Goal: Task Accomplishment & Management: Use online tool/utility

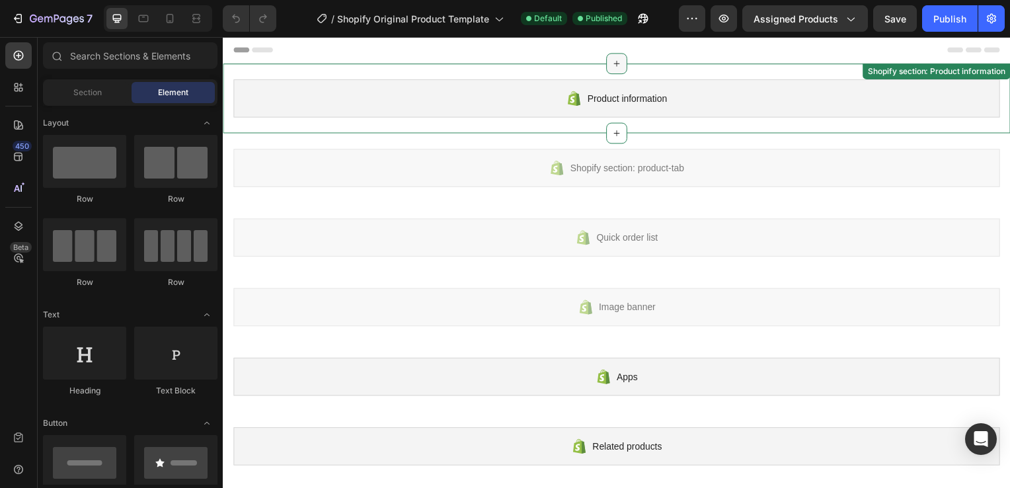
click at [614, 67] on icon at bounding box center [619, 64] width 11 height 11
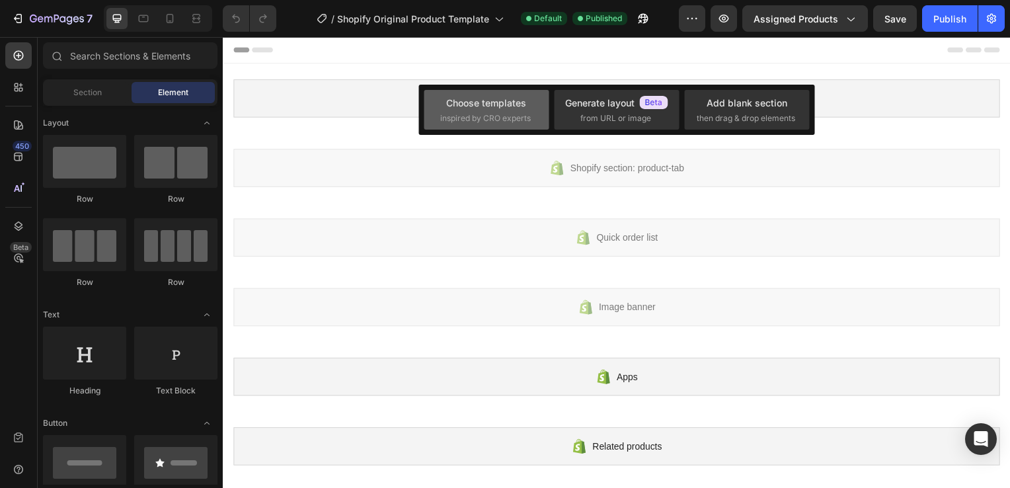
click at [464, 115] on span "inspired by CRO experts" at bounding box center [485, 118] width 91 height 12
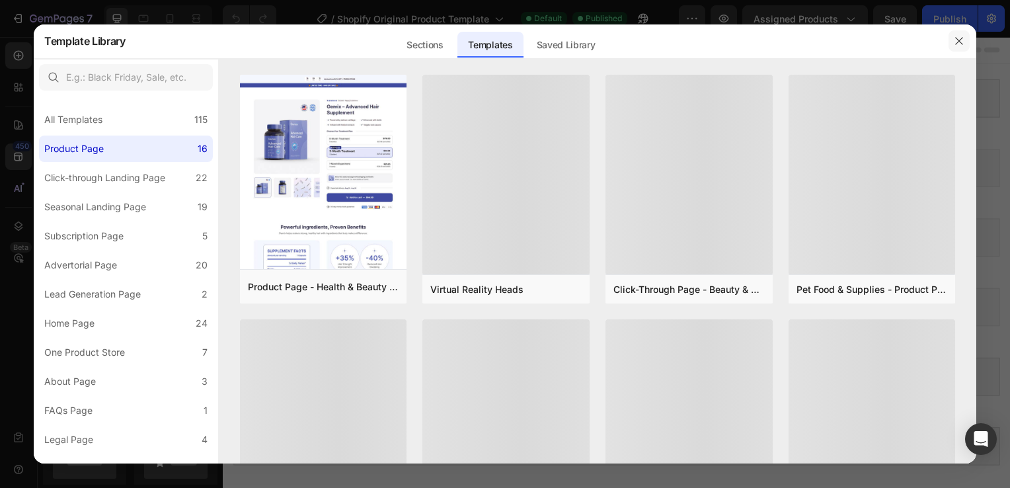
click at [968, 38] on button "button" at bounding box center [958, 40] width 21 height 21
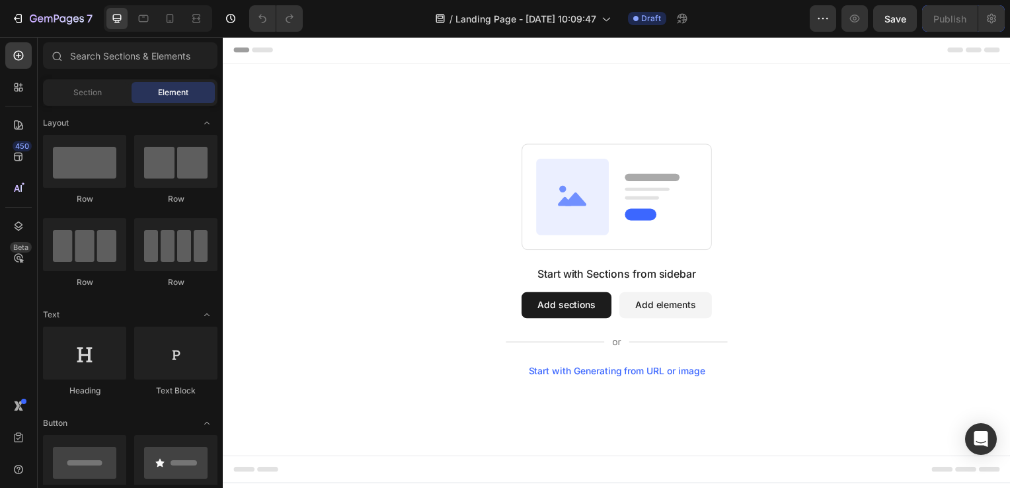
click at [586, 305] on button "Add sections" at bounding box center [568, 307] width 91 height 26
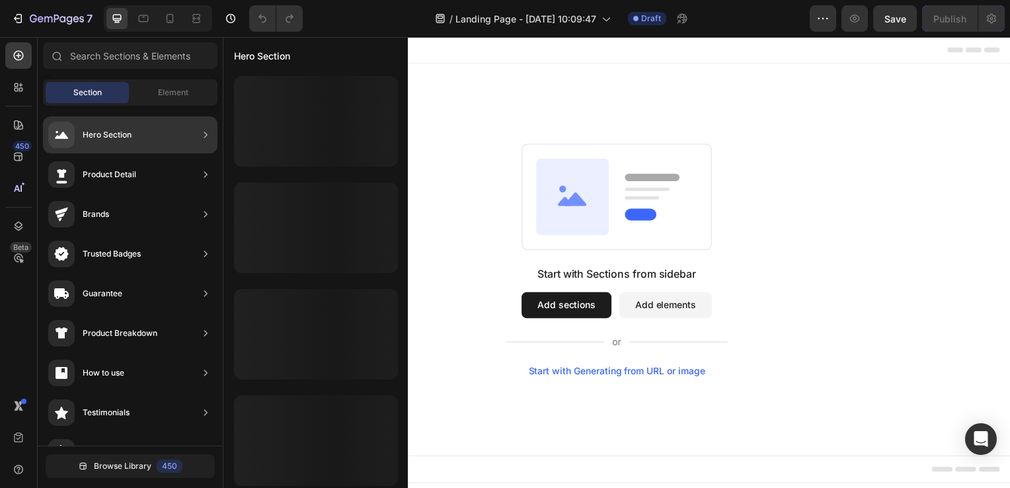
click at [204, 138] on icon at bounding box center [205, 134] width 13 height 13
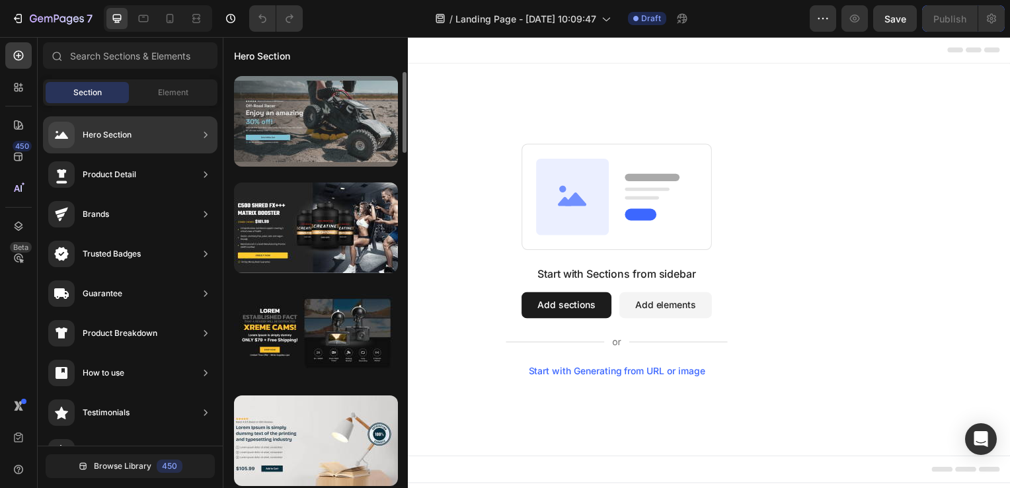
click at [336, 107] on div at bounding box center [316, 121] width 164 height 91
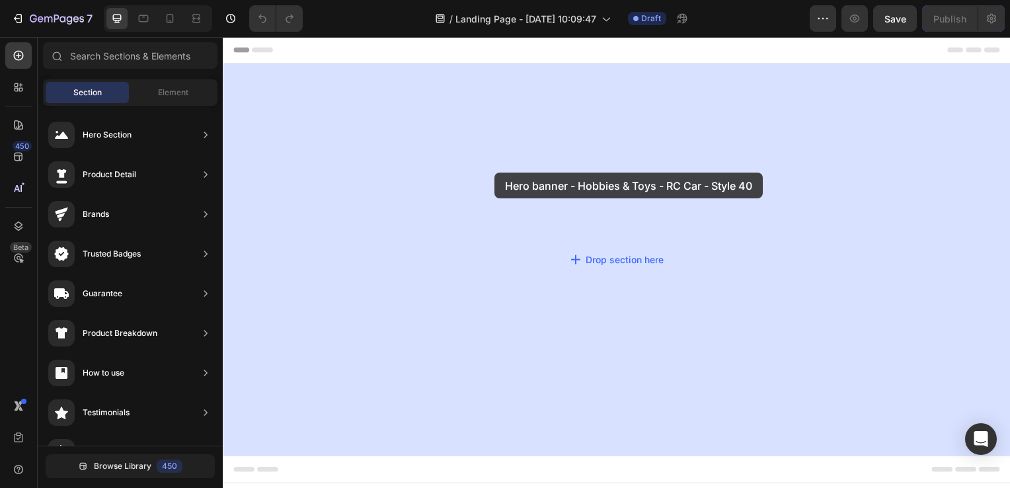
drag, startPoint x: 502, startPoint y: 166, endPoint x: 496, endPoint y: 174, distance: 9.9
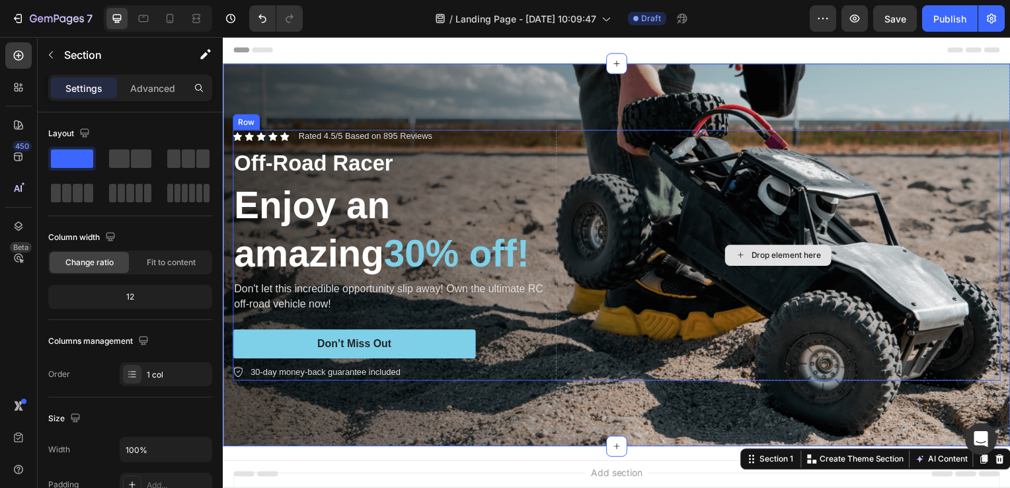
click at [839, 173] on div "Drop element here" at bounding box center [782, 257] width 448 height 252
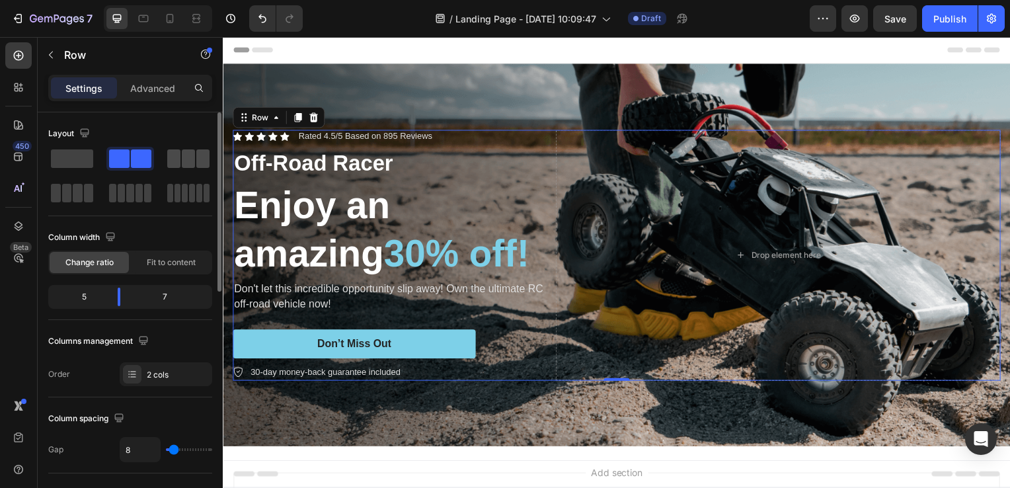
click at [180, 160] on span at bounding box center [173, 158] width 13 height 19
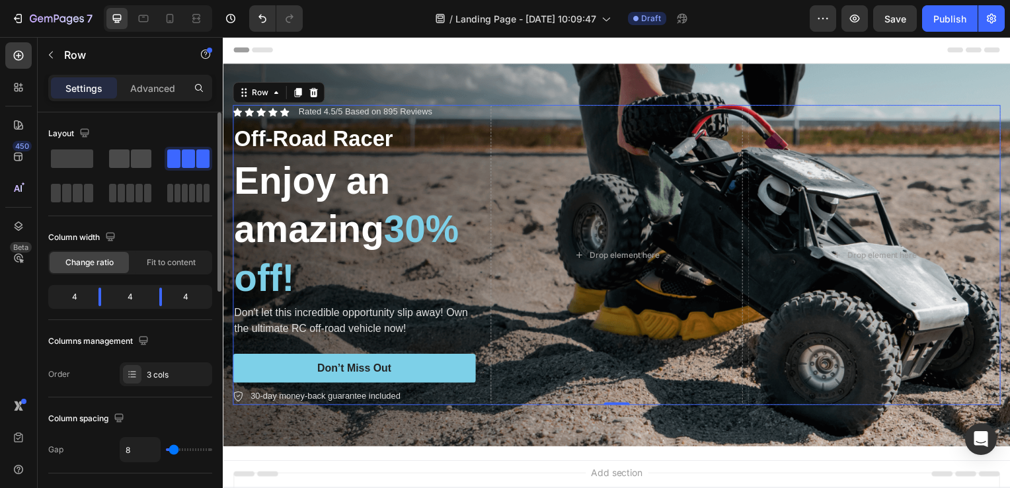
click at [132, 157] on span at bounding box center [141, 158] width 20 height 19
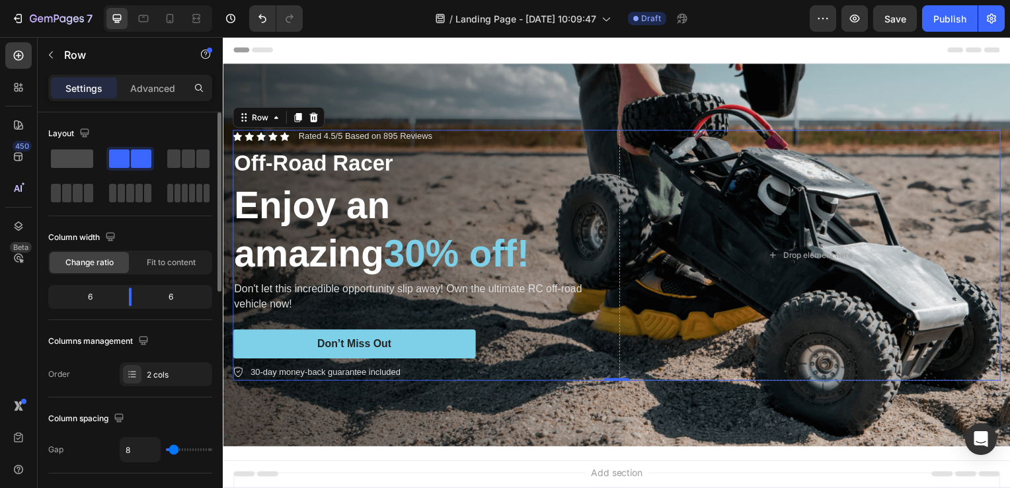
click at [71, 158] on span at bounding box center [72, 158] width 42 height 19
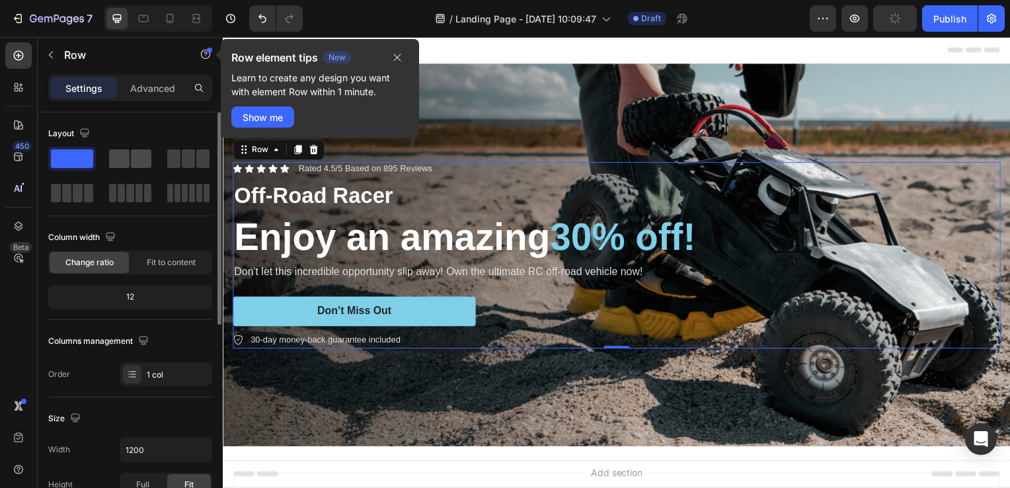
click at [143, 155] on span at bounding box center [141, 158] width 20 height 19
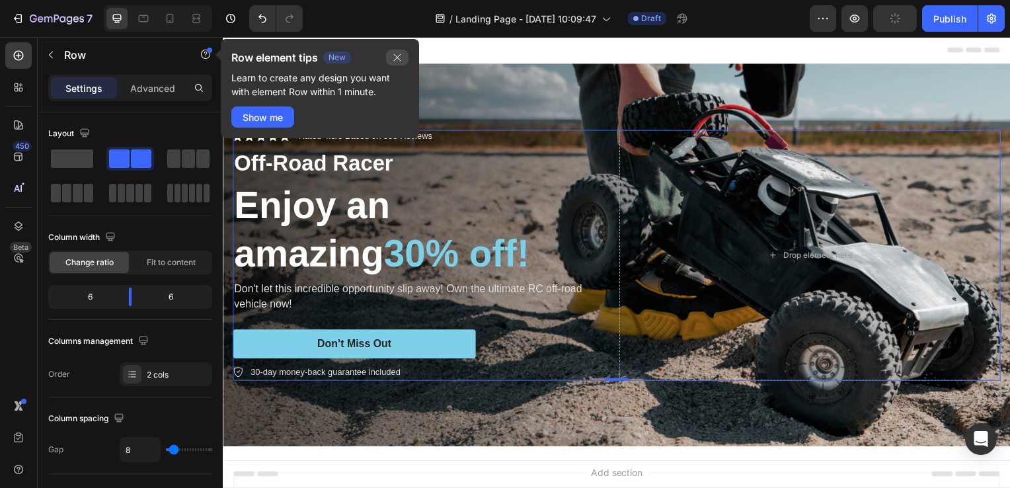
click at [401, 60] on icon "button" at bounding box center [397, 57] width 11 height 11
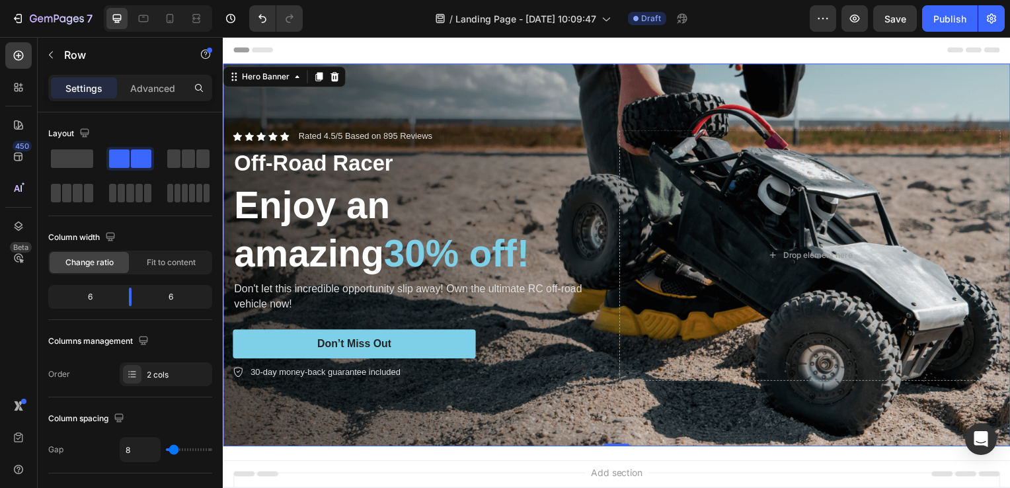
click at [613, 104] on div "Background Image" at bounding box center [619, 256] width 793 height 385
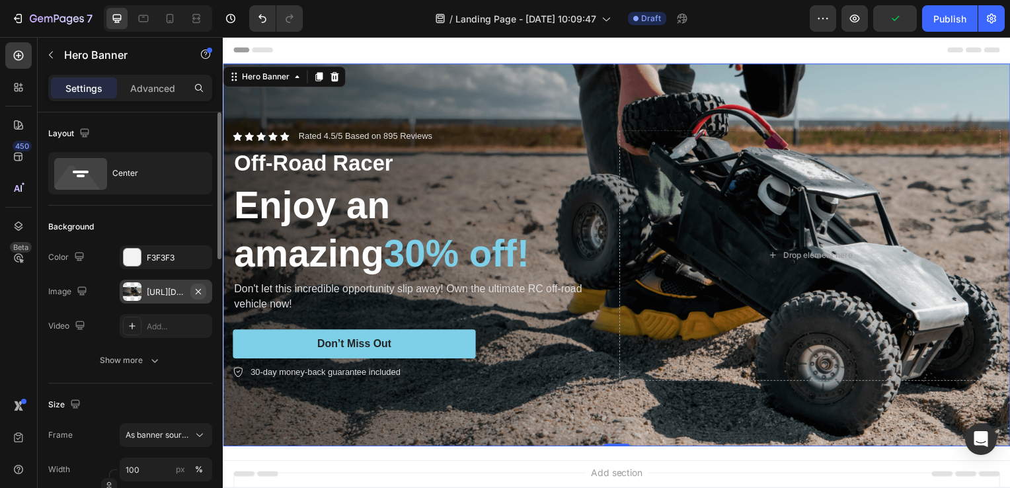
click at [201, 288] on icon "button" at bounding box center [198, 291] width 11 height 11
type input "Auto"
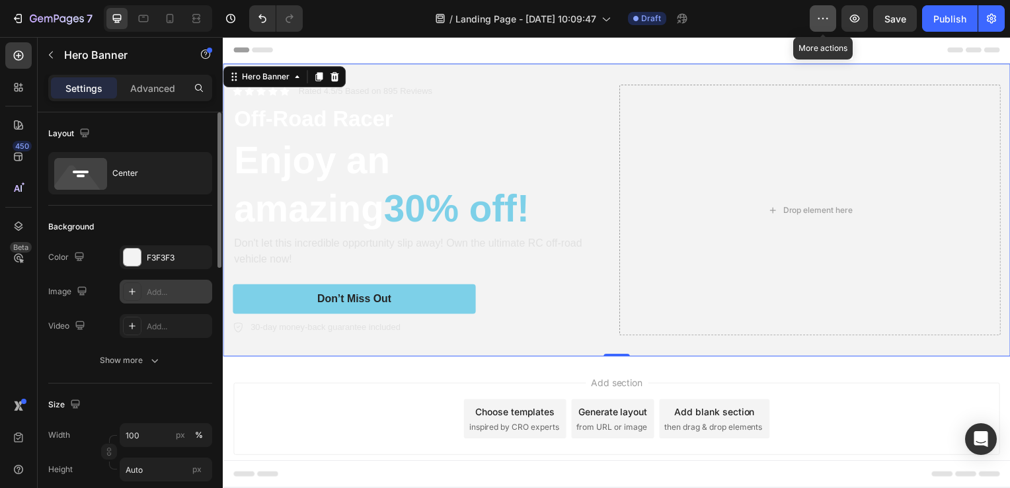
click at [815, 17] on button "button" at bounding box center [823, 18] width 26 height 26
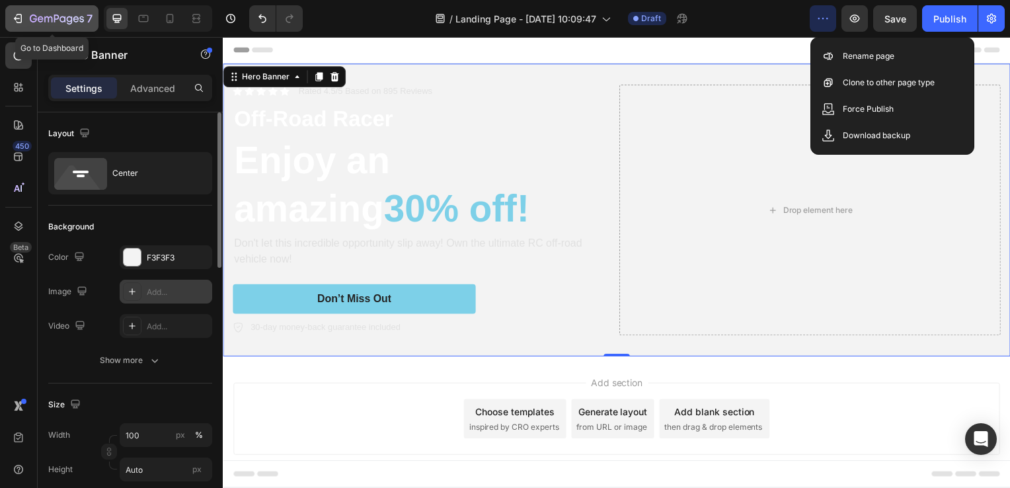
click at [24, 17] on div "7" at bounding box center [51, 19] width 81 height 16
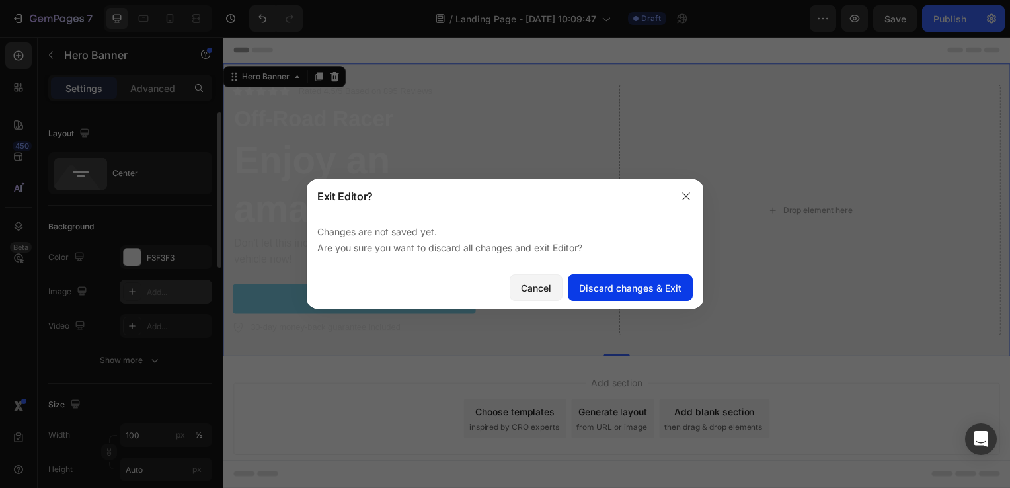
click at [631, 287] on div "Discard changes & Exit" at bounding box center [630, 288] width 102 height 14
